Goal: Task Accomplishment & Management: Manage account settings

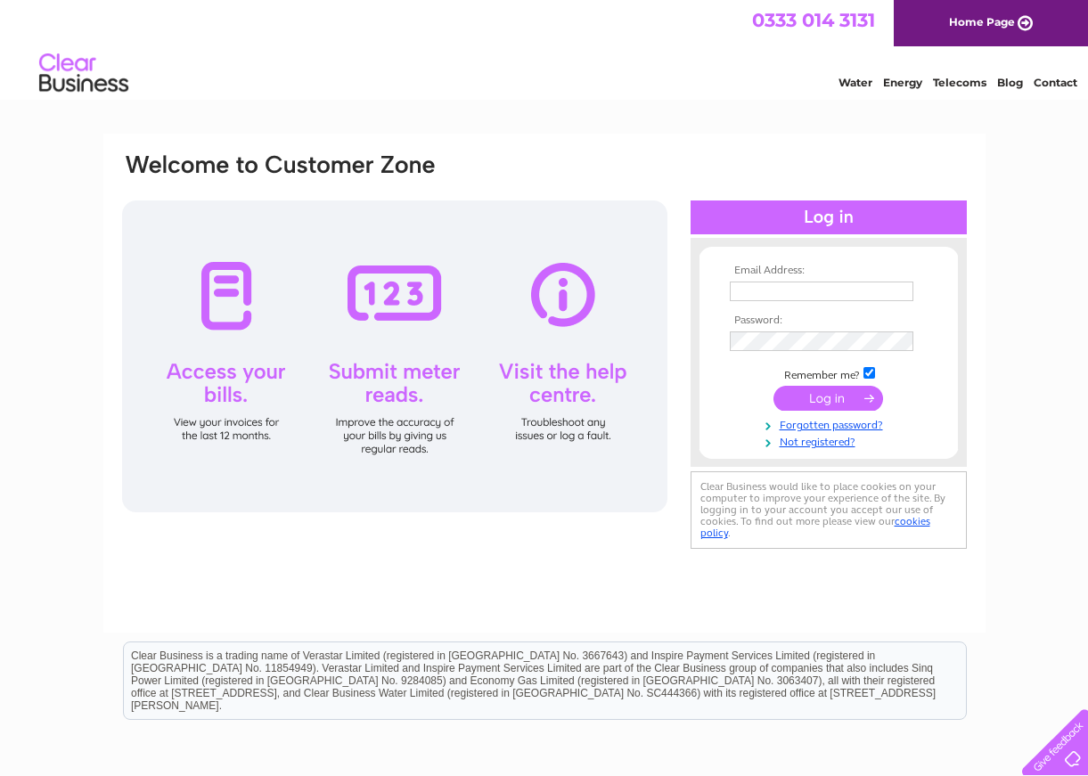
type input "signfactory@btconnect.com"
click at [841, 395] on input "submit" at bounding box center [829, 398] width 110 height 25
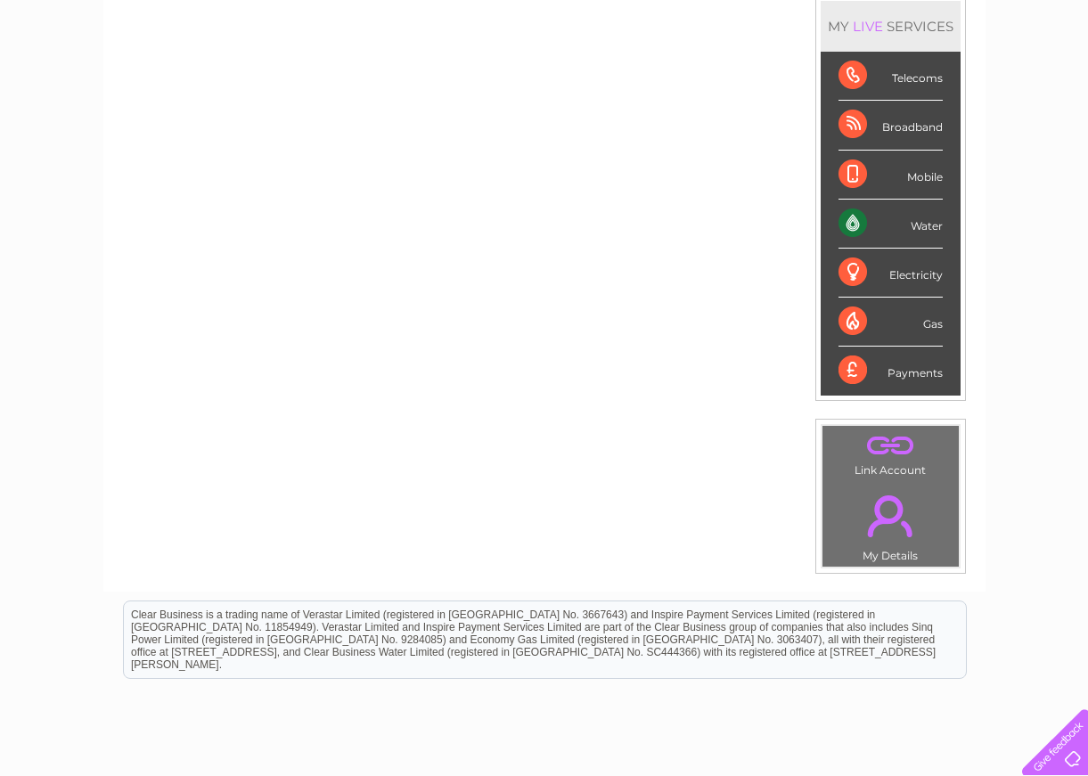
scroll to position [241, 0]
click at [907, 176] on div "Mobile" at bounding box center [891, 173] width 104 height 49
click at [855, 216] on div "Water" at bounding box center [891, 222] width 104 height 49
click at [892, 502] on link "." at bounding box center [890, 514] width 127 height 62
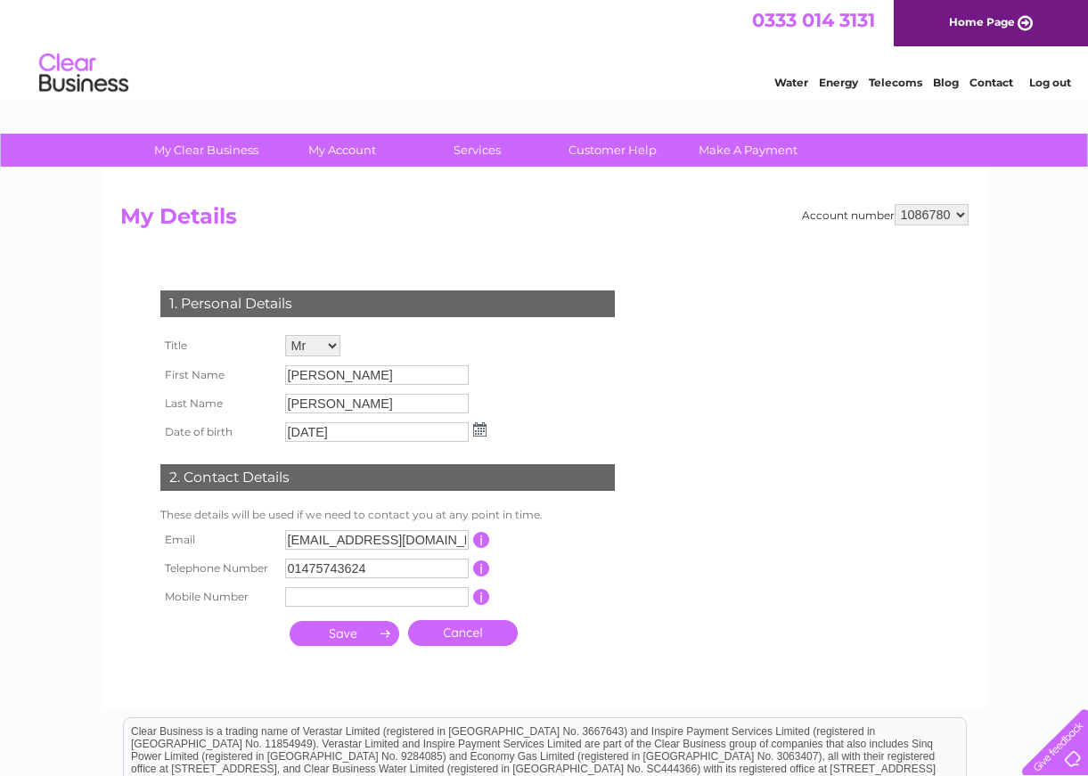
click at [353, 634] on input "submit" at bounding box center [345, 633] width 110 height 25
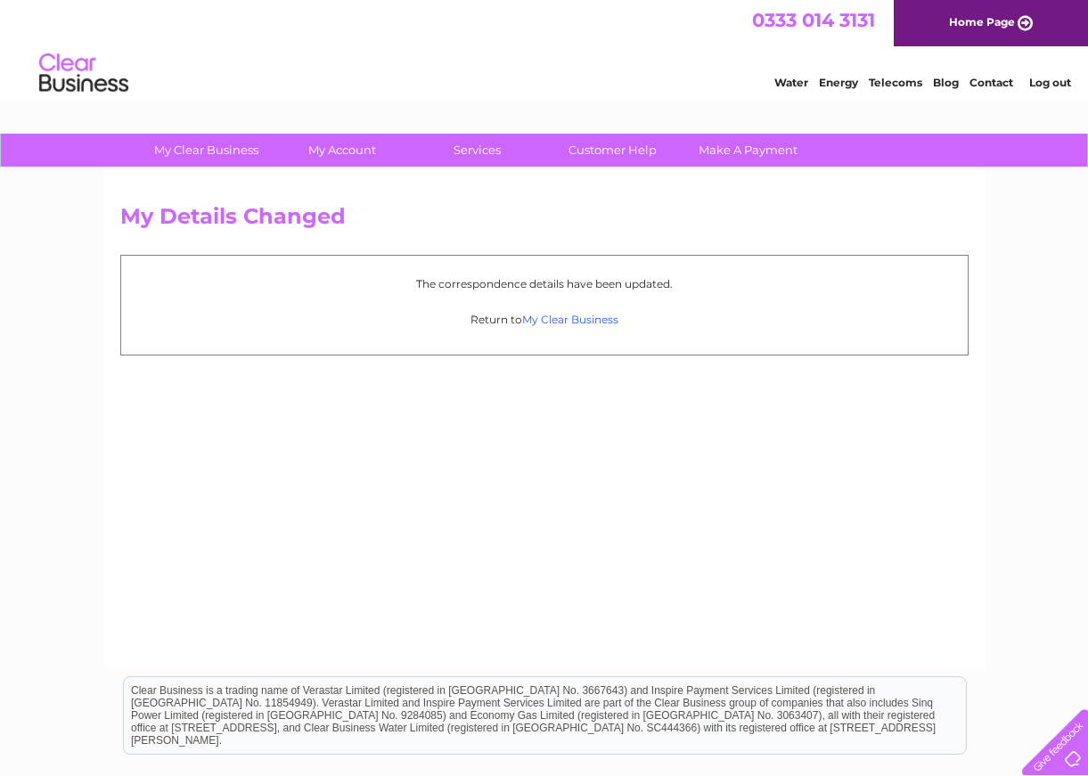
click at [561, 318] on link "My Clear Business" at bounding box center [570, 319] width 96 height 13
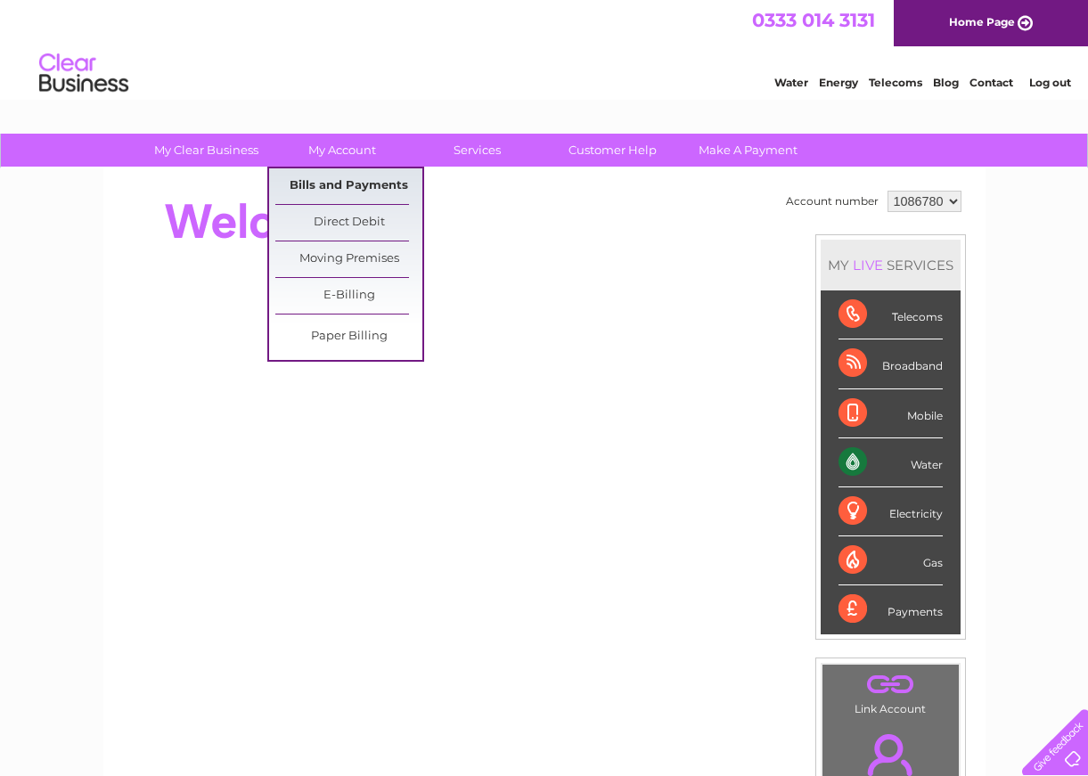
click at [350, 178] on link "Bills and Payments" at bounding box center [348, 186] width 147 height 36
click at [349, 183] on link "Bills and Payments" at bounding box center [348, 186] width 147 height 36
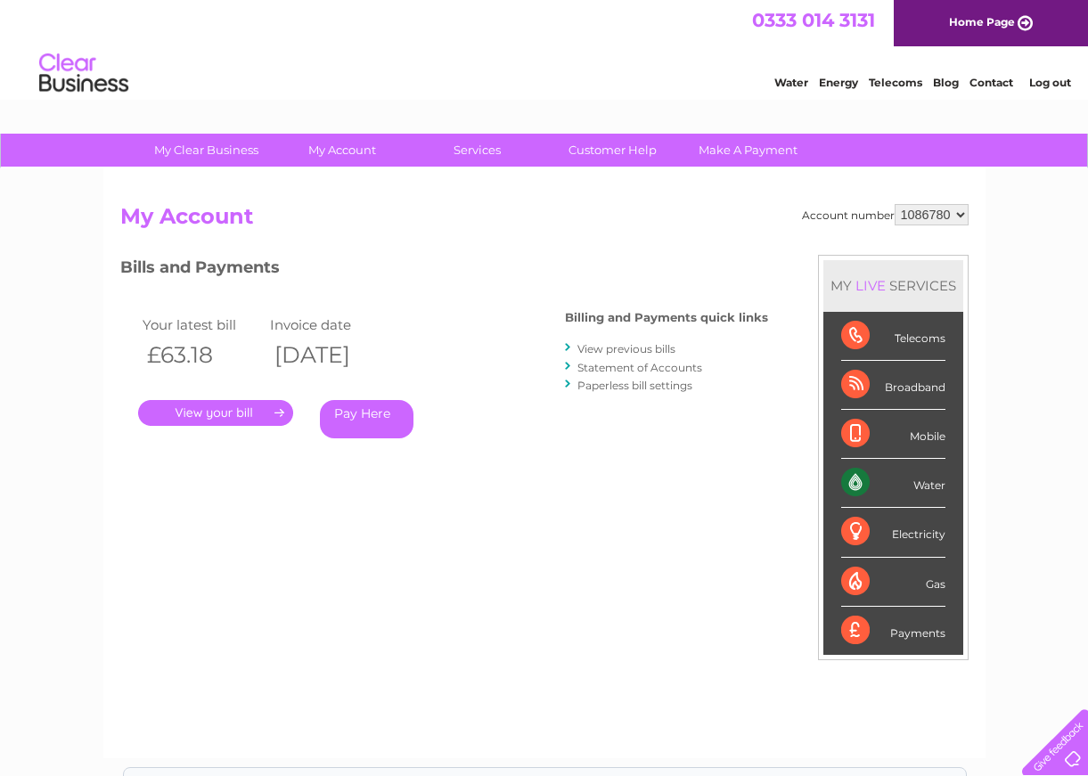
click at [203, 412] on link "." at bounding box center [215, 413] width 155 height 26
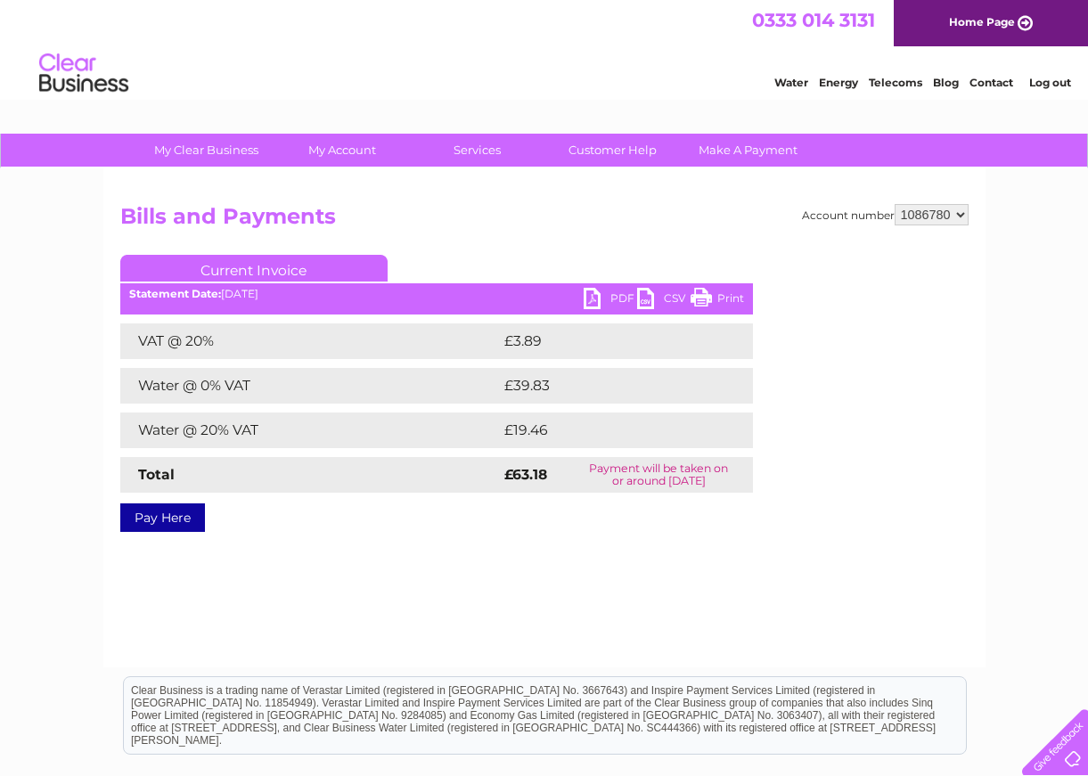
click at [706, 299] on link "Print" at bounding box center [717, 301] width 53 height 26
